Goal: Transaction & Acquisition: Purchase product/service

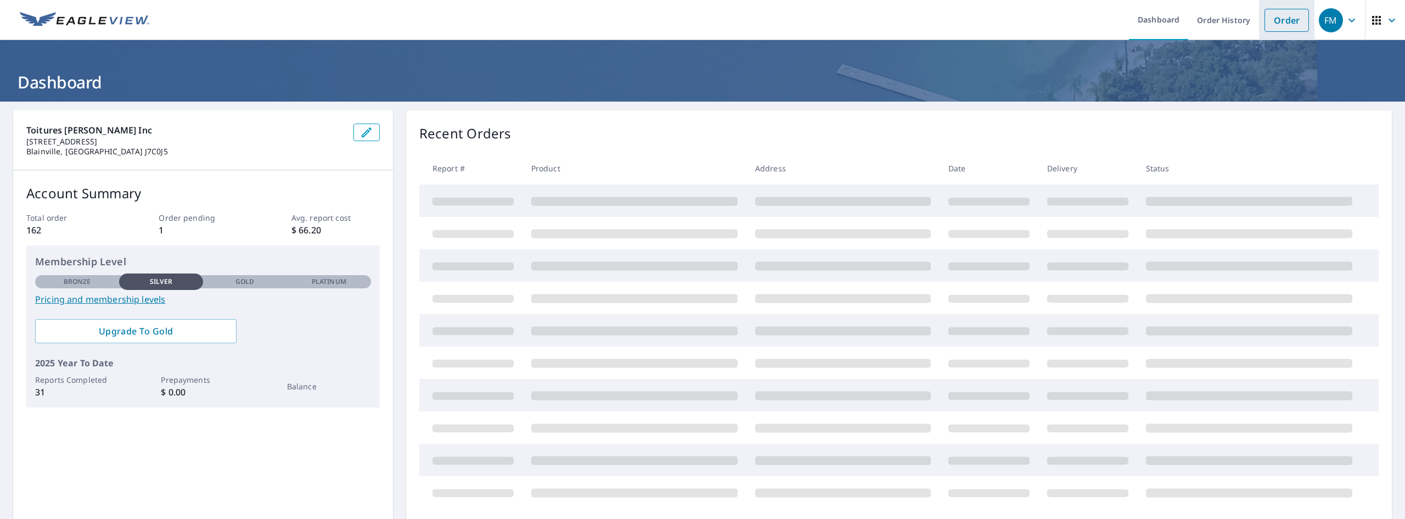
click at [1271, 25] on link "Order" at bounding box center [1287, 20] width 44 height 23
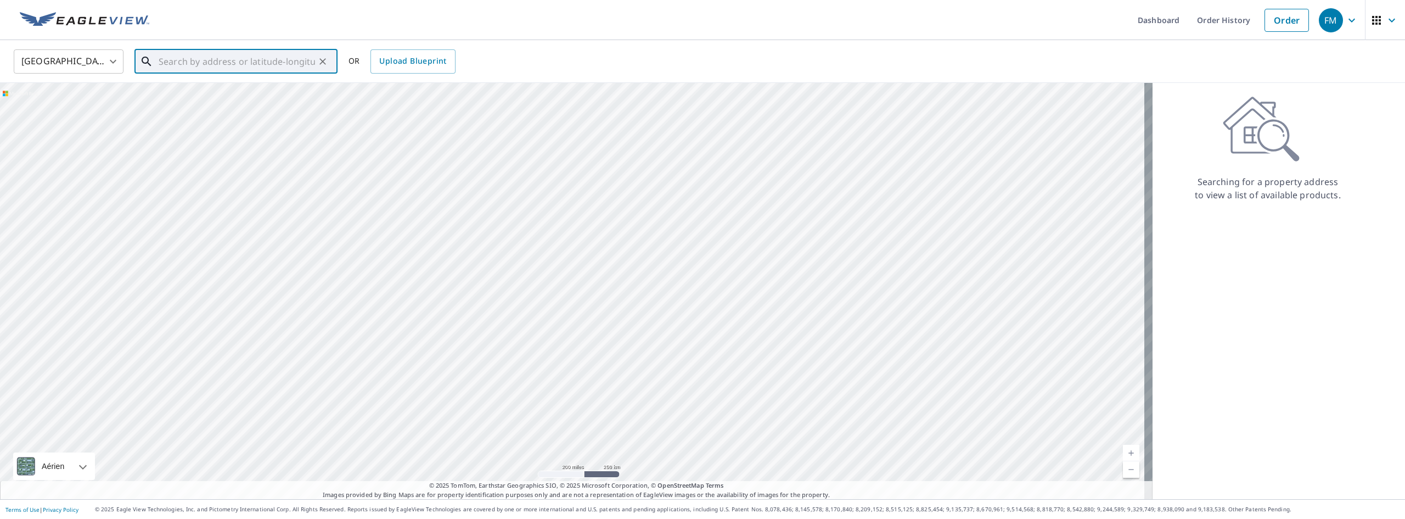
paste input "[STREET_ADDRESS][PERSON_NAME]"
type input "[GEOGRAPHIC_DATA], [GEOGRAPHIC_DATA][PERSON_NAME]"
click at [86, 65] on body "FM FM Dashboard Order History Cancel Order FM [GEOGRAPHIC_DATA] [GEOGRAPHIC_DAT…" at bounding box center [702, 259] width 1405 height 519
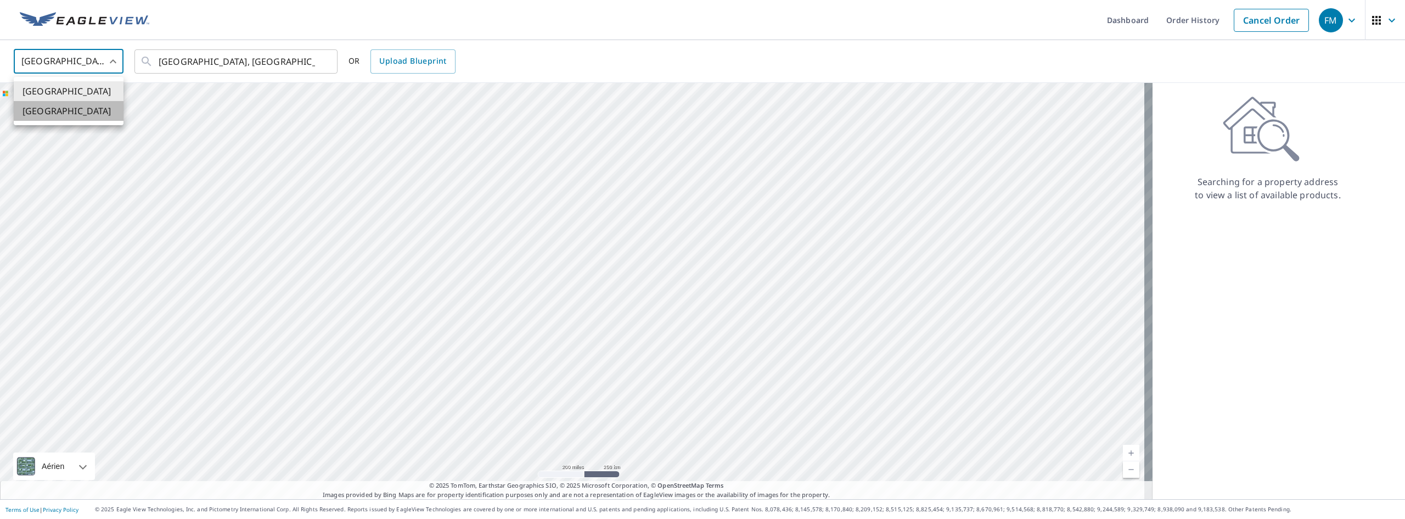
click at [75, 111] on li "[GEOGRAPHIC_DATA]" at bounding box center [69, 111] width 110 height 20
type input "CA"
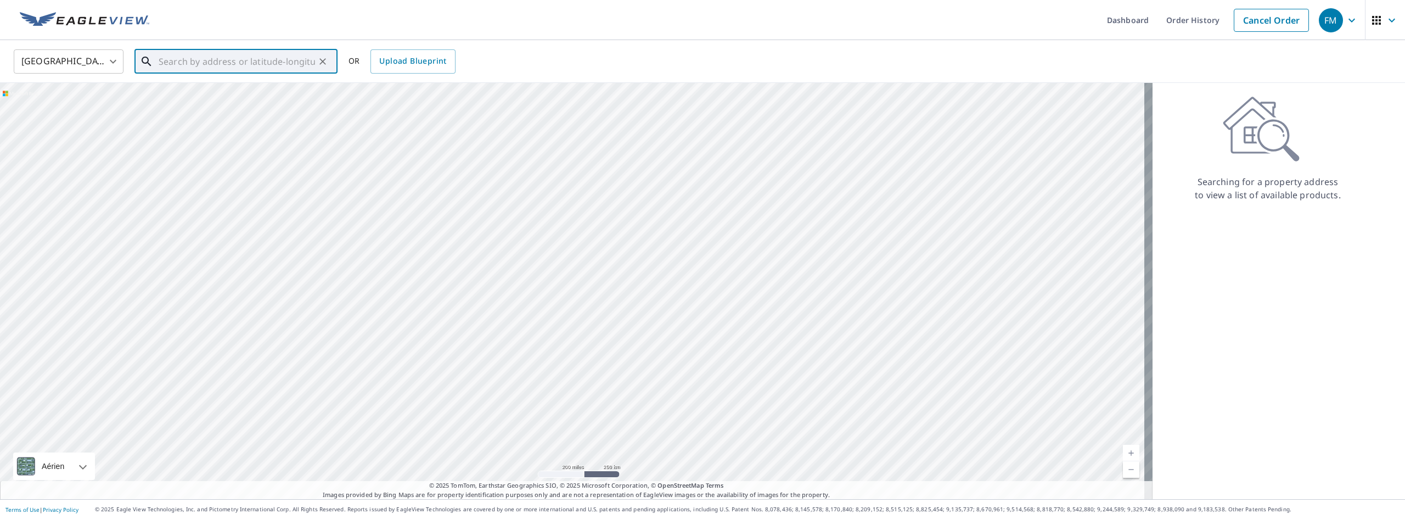
paste input "[STREET_ADDRESS][PERSON_NAME]"
click at [229, 100] on span "[STREET_ADDRESS][PERSON_NAME]" at bounding box center [242, 93] width 172 height 13
type input "[STREET_ADDRESS][PERSON_NAME]"
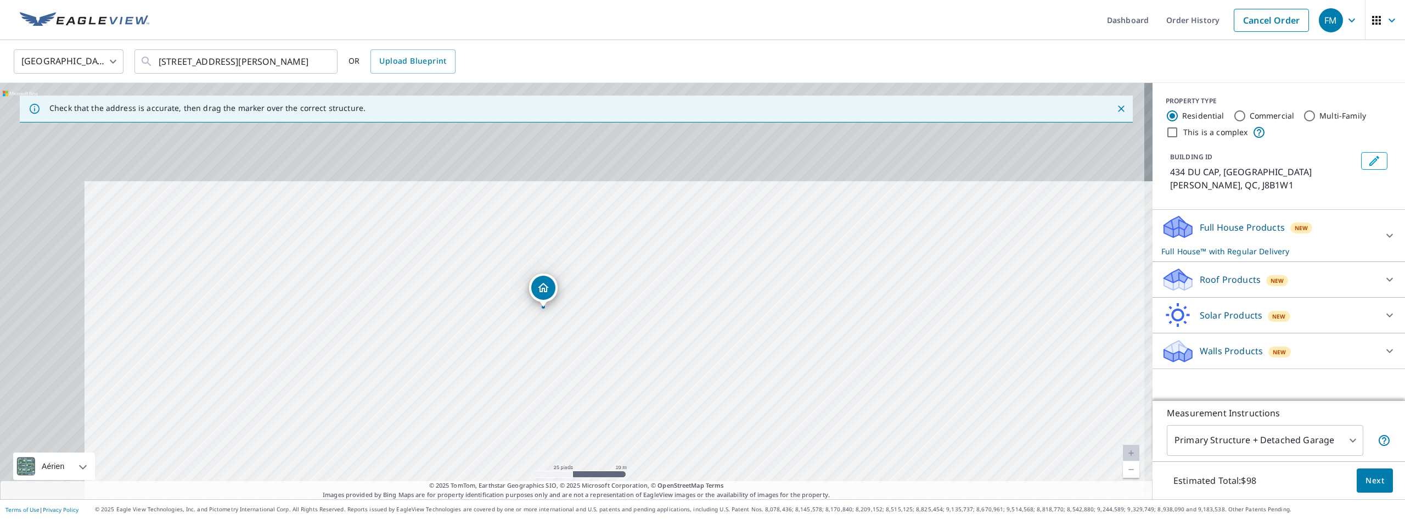
drag, startPoint x: 586, startPoint y: 310, endPoint x: 671, endPoint y: 408, distance: 130.4
click at [671, 408] on div "434 DU CAP SAINTE-[PERSON_NAME] QC J8B1W1" at bounding box center [576, 291] width 1153 height 416
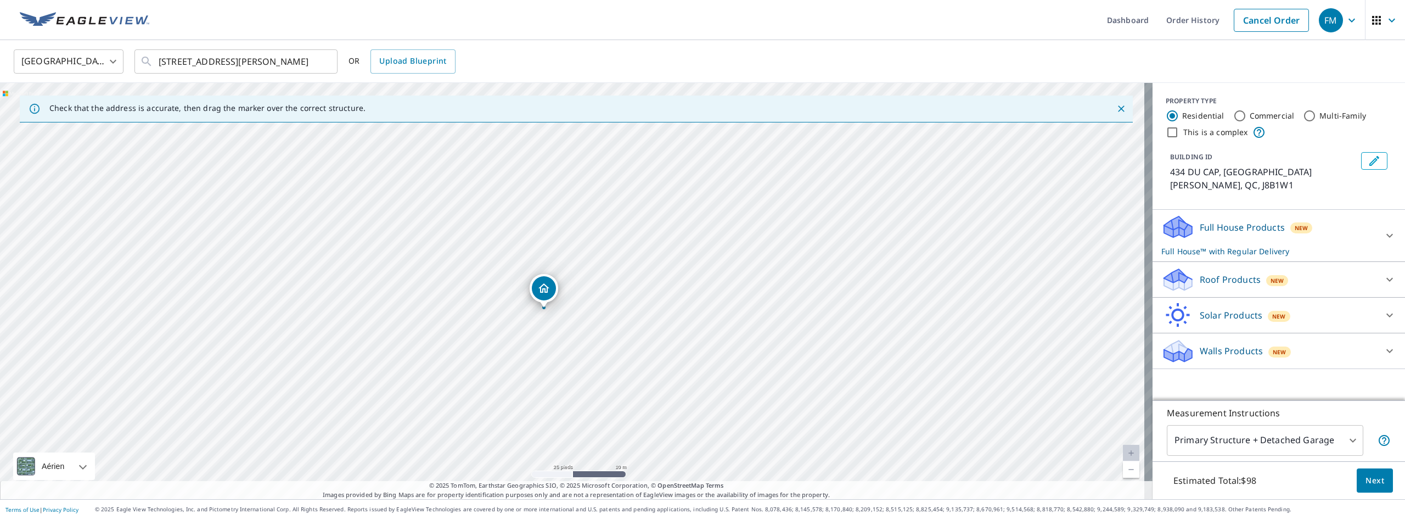
click at [1225, 267] on div "Roof Products New" at bounding box center [1269, 280] width 215 height 26
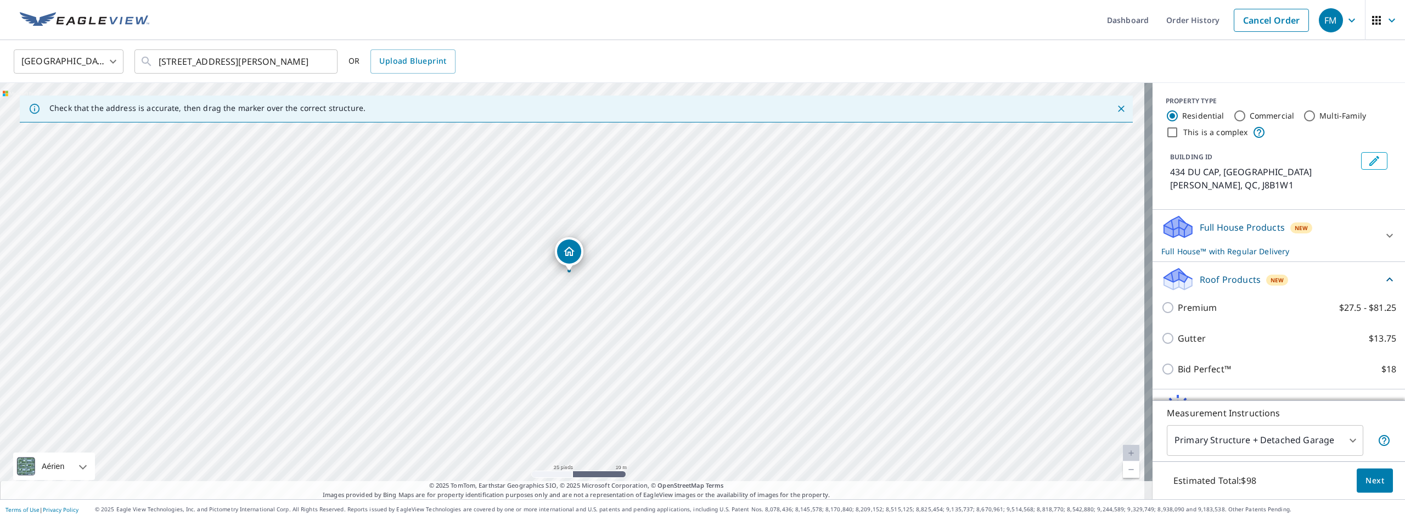
drag, startPoint x: 547, startPoint y: 292, endPoint x: 573, endPoint y: 255, distance: 44.6
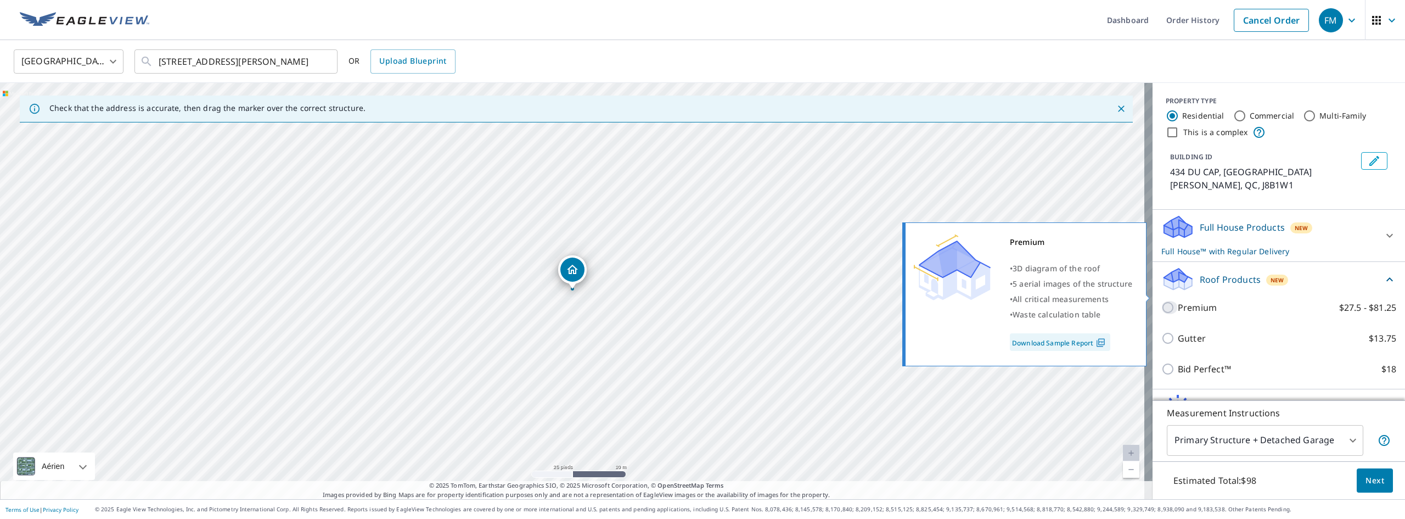
click at [1162, 301] on input "Premium $27.5 - $81.25" at bounding box center [1170, 307] width 16 height 13
checkbox input "true"
checkbox input "false"
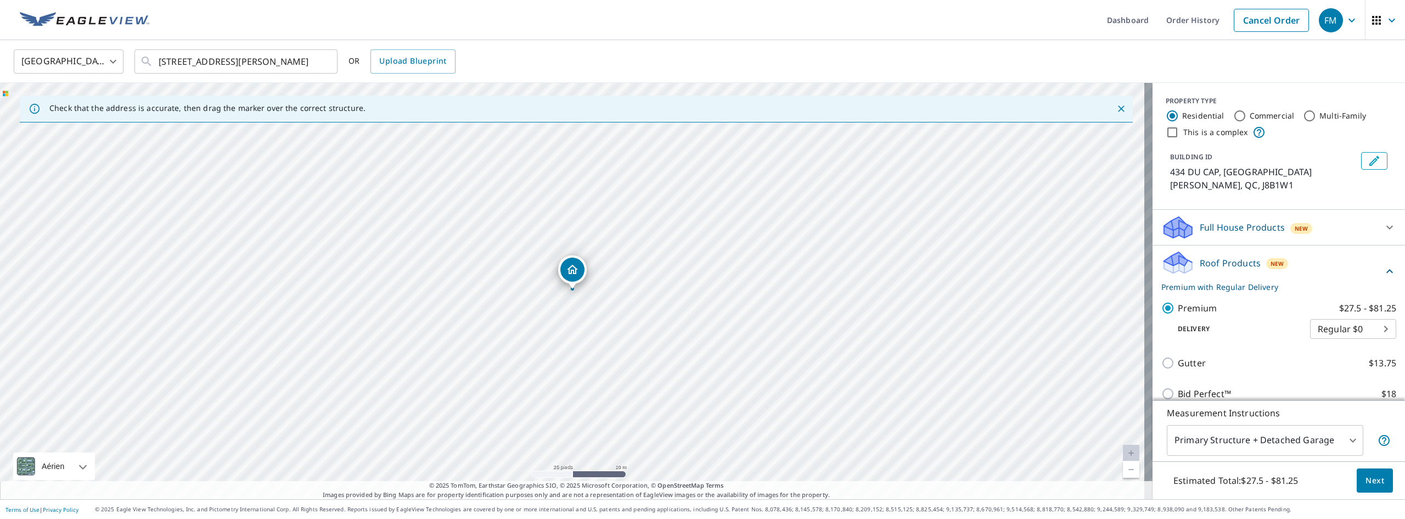
click at [1344, 315] on body "FM FM Dashboard Order History Cancel Order FM [GEOGRAPHIC_DATA] [GEOGRAPHIC_DAT…" at bounding box center [702, 259] width 1405 height 519
click at [1327, 360] on li "3 Hour $39.5" at bounding box center [1337, 355] width 86 height 20
type input "7"
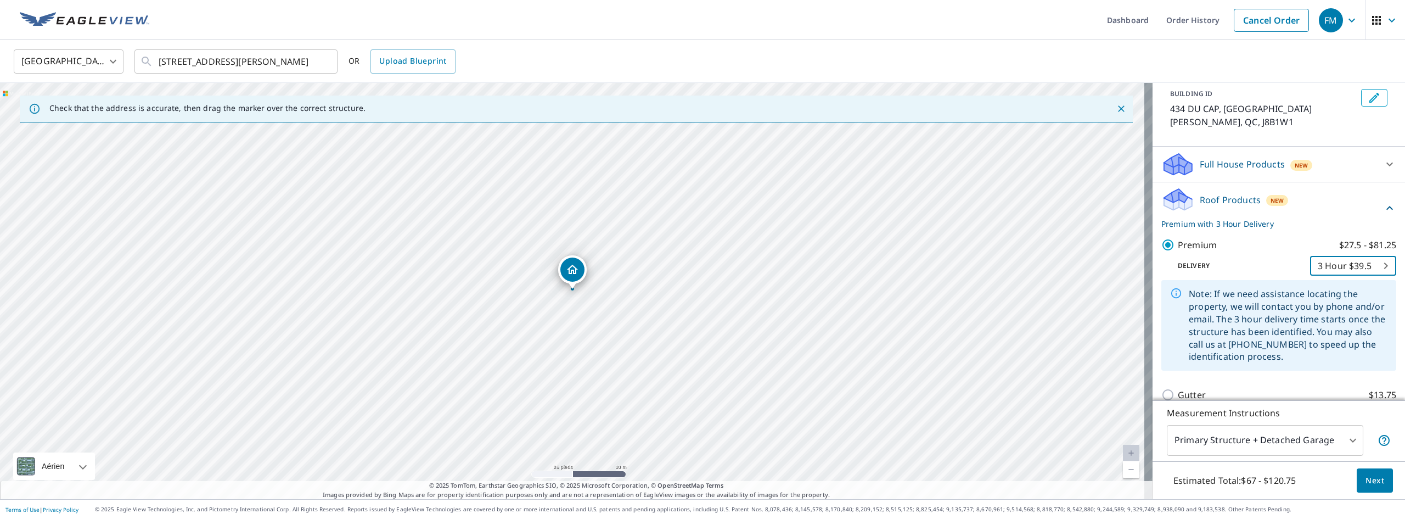
scroll to position [164, 0]
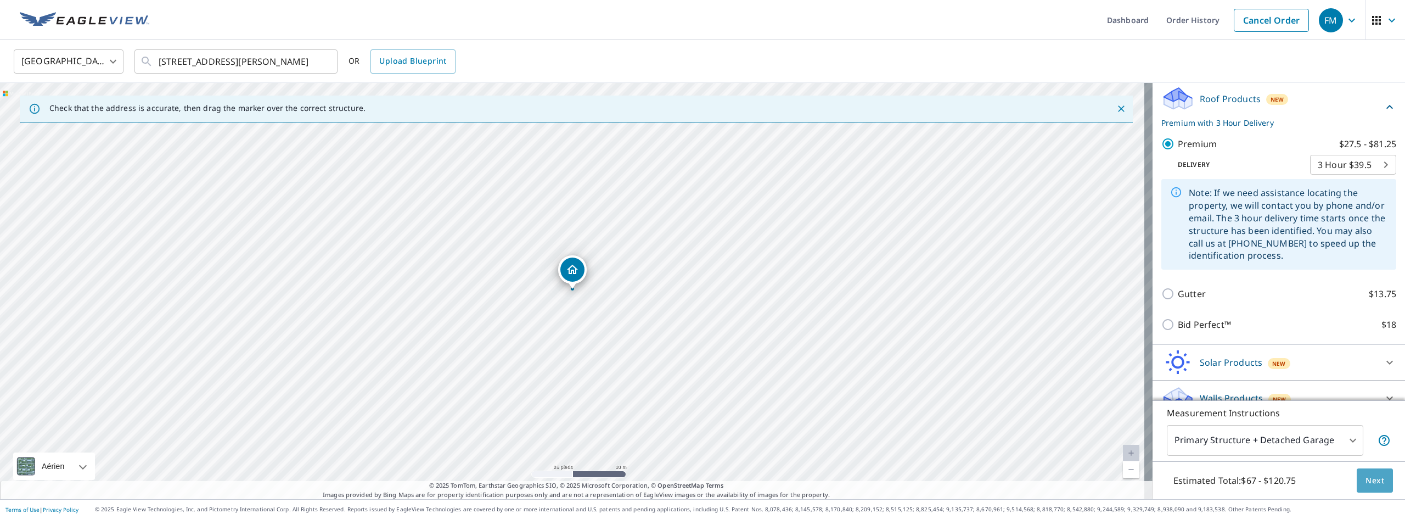
click at [1357, 480] on button "Next" at bounding box center [1375, 480] width 36 height 25
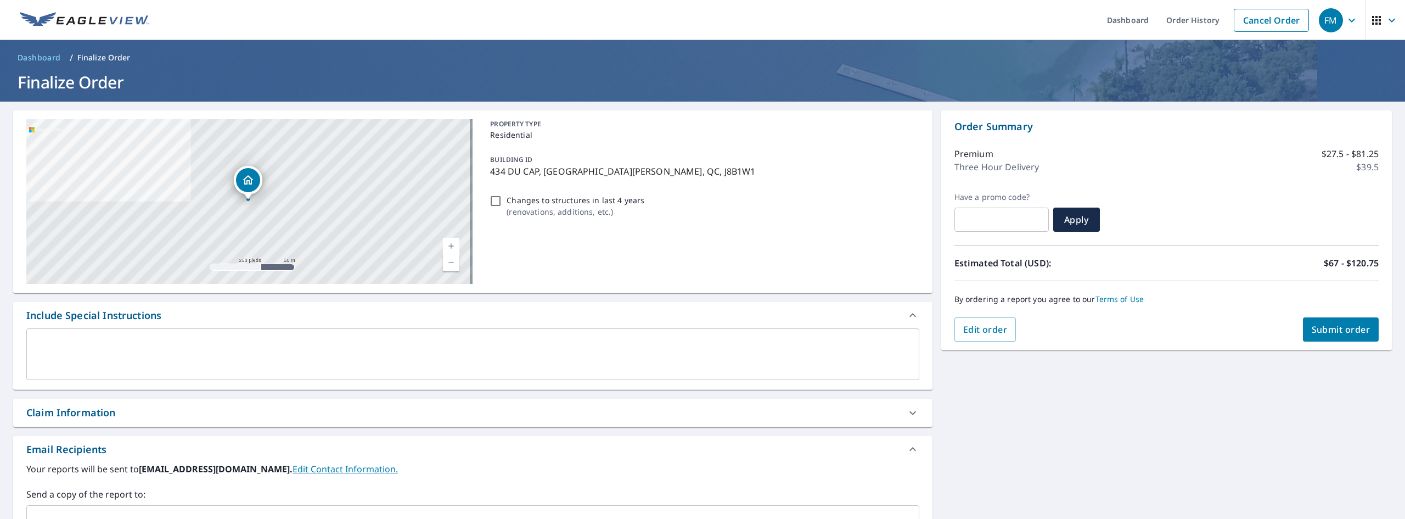
click at [1312, 327] on span "Submit order" at bounding box center [1341, 329] width 59 height 12
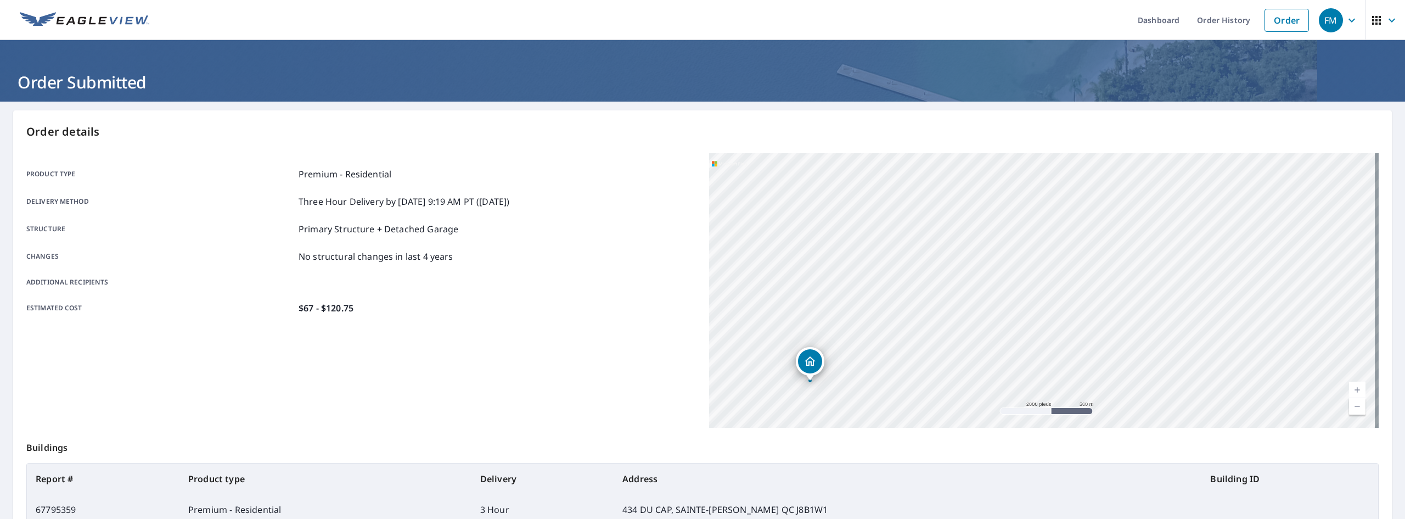
scroll to position [2, 0]
